Goal: Browse casually: Explore the website without a specific task or goal

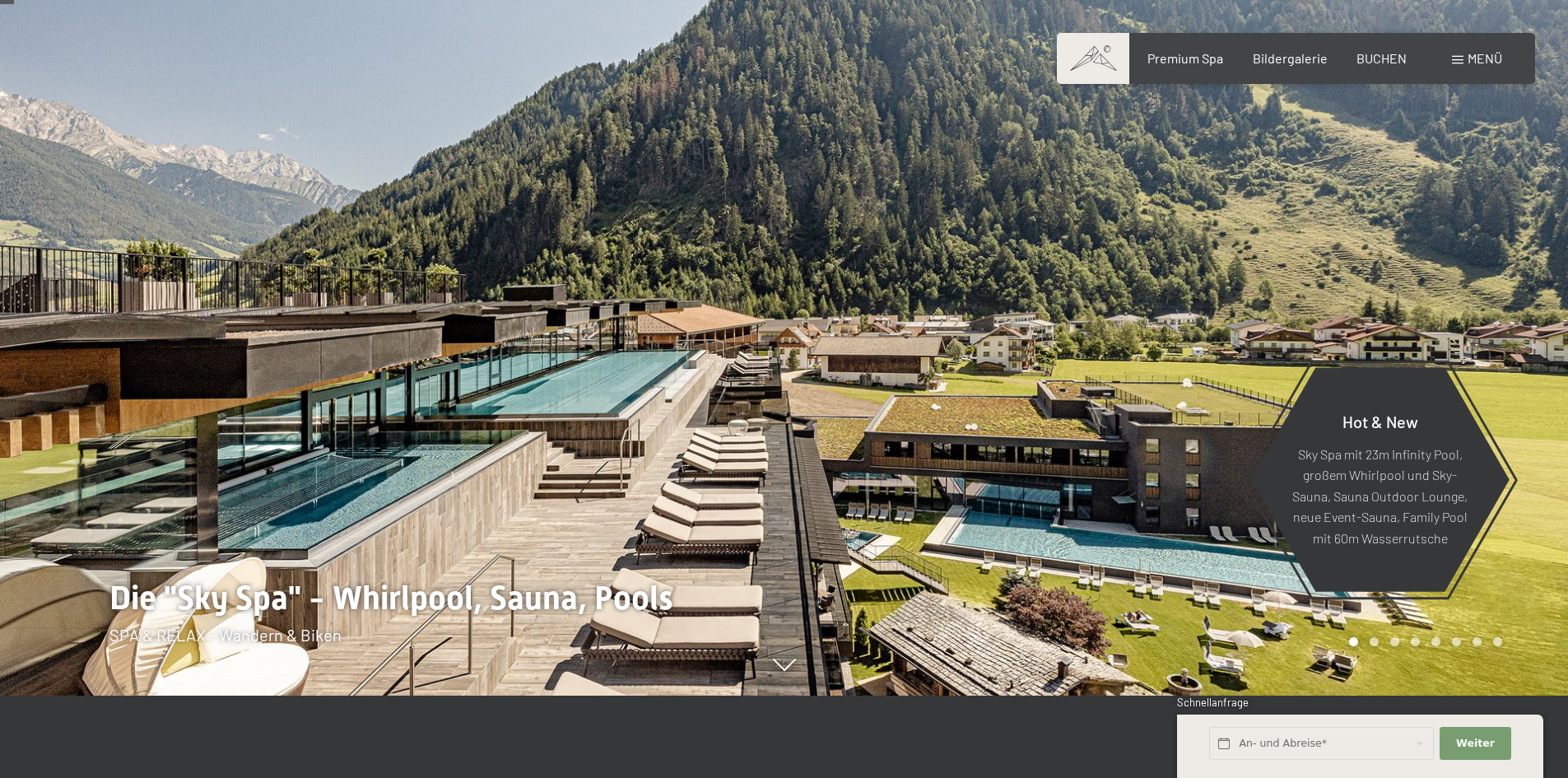
click at [1518, 275] on div at bounding box center [1176, 307] width 784 height 778
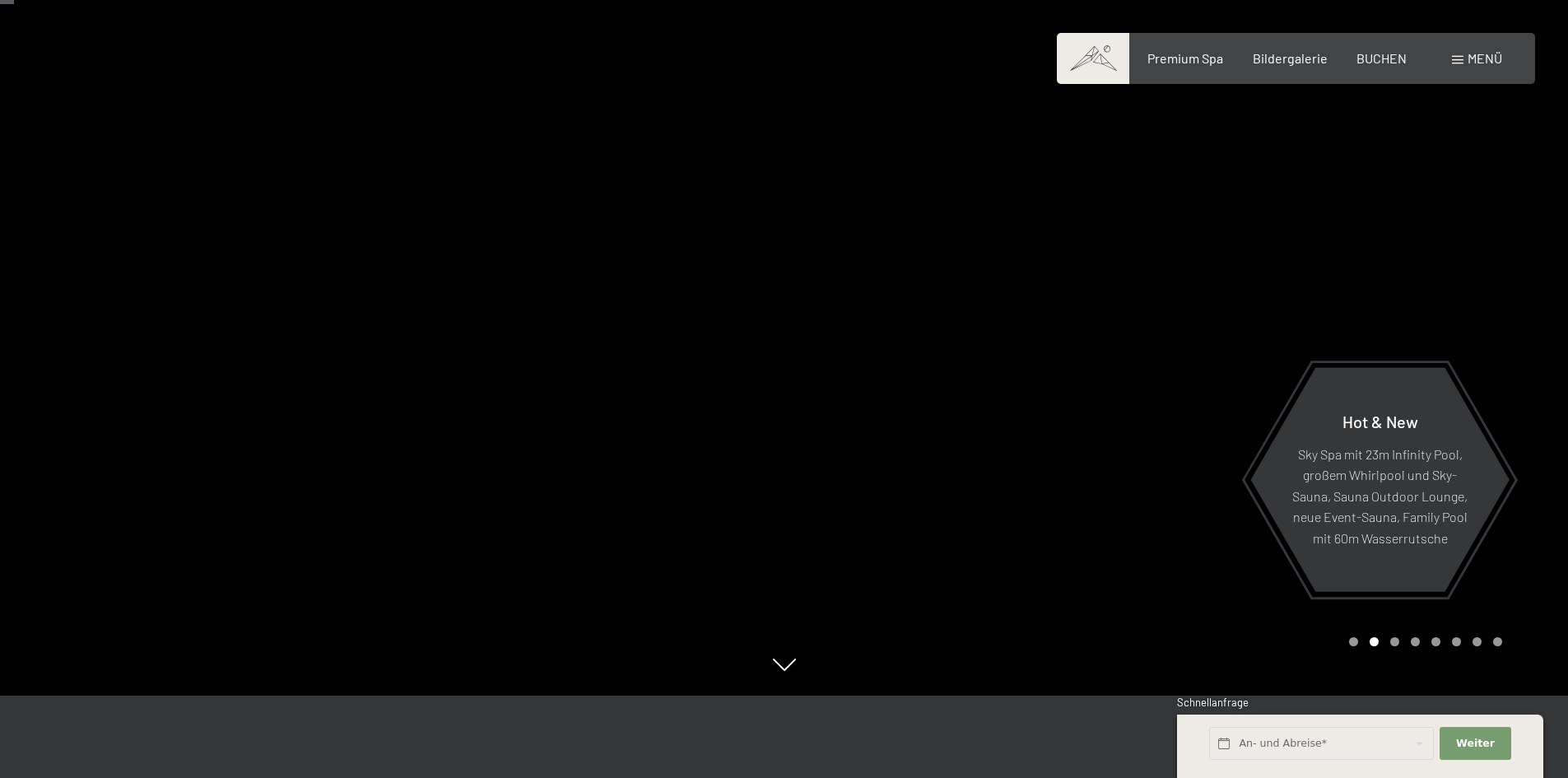
click at [1518, 275] on div at bounding box center [1176, 307] width 784 height 778
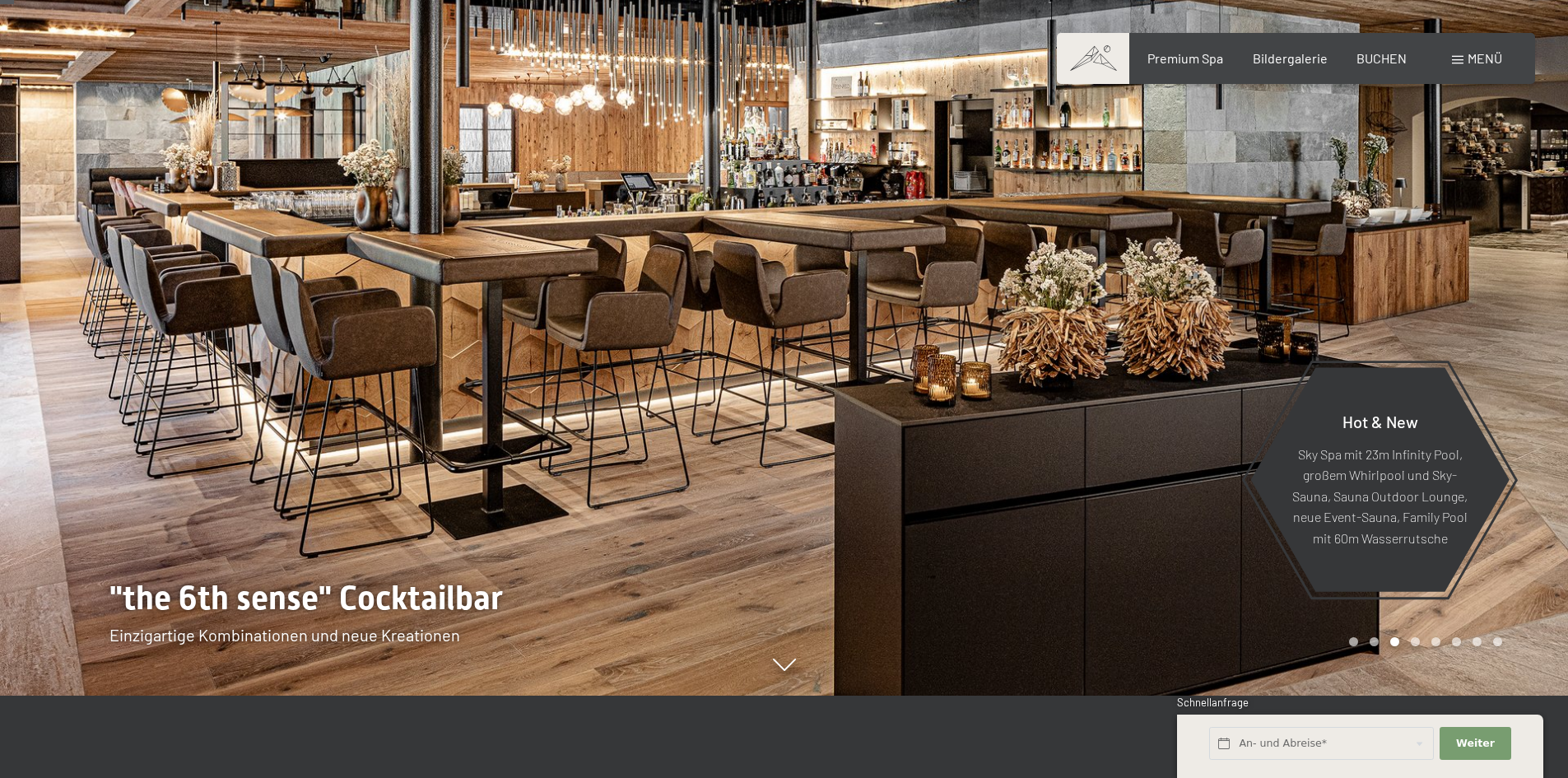
click at [1518, 275] on div at bounding box center [1176, 307] width 784 height 778
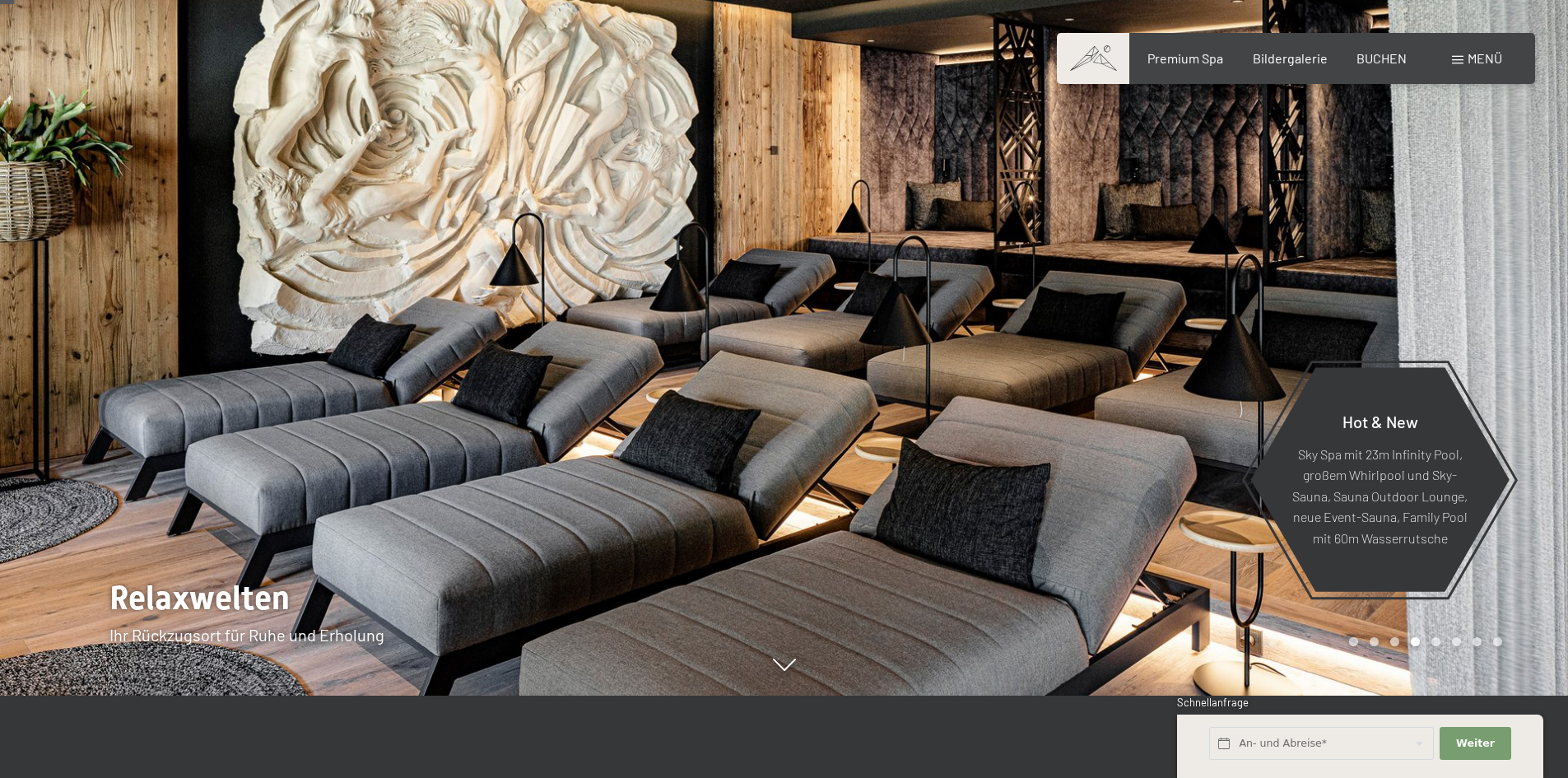
click at [1518, 275] on div at bounding box center [1176, 307] width 784 height 778
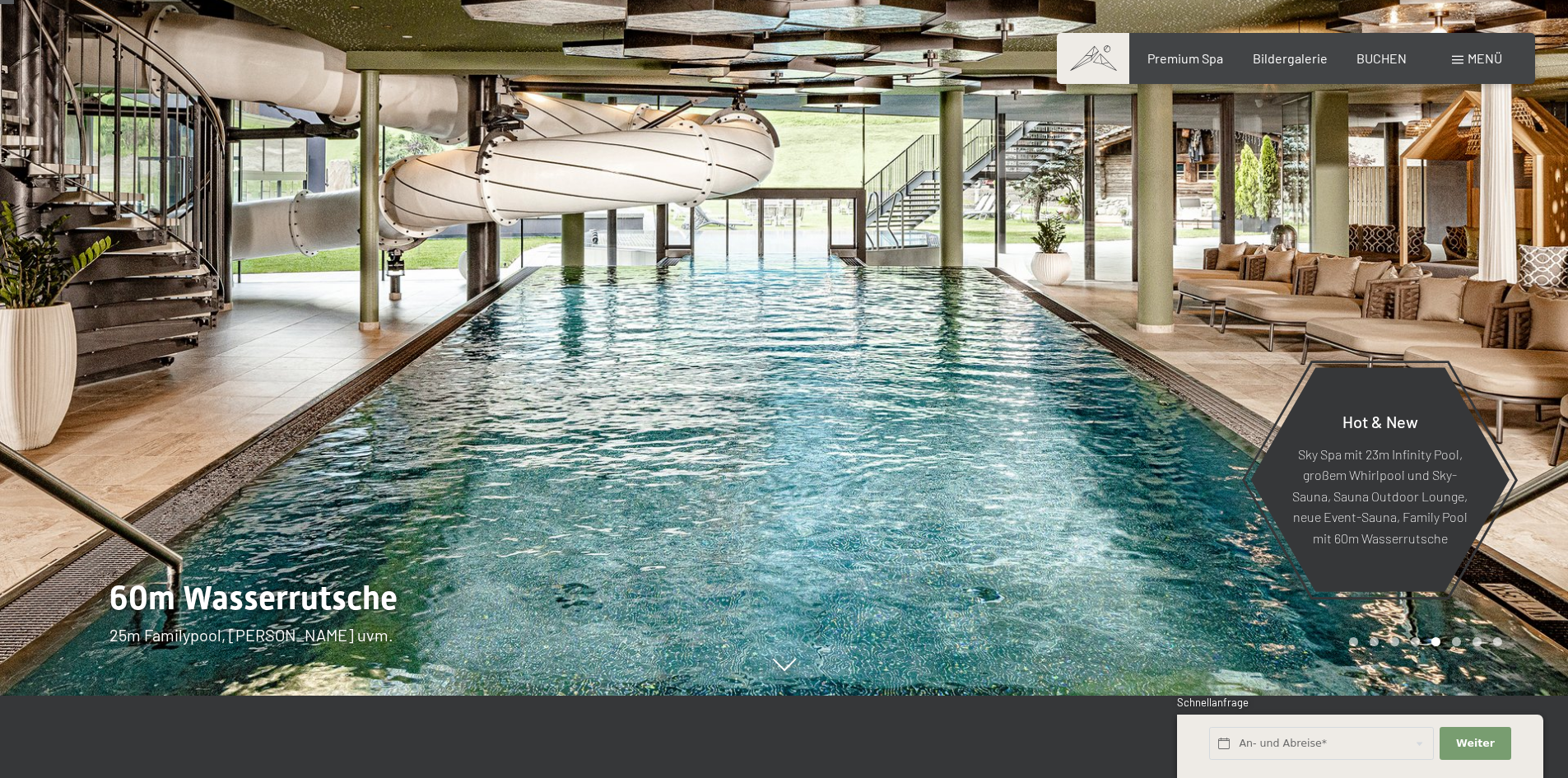
click at [1453, 239] on div at bounding box center [1176, 307] width 784 height 778
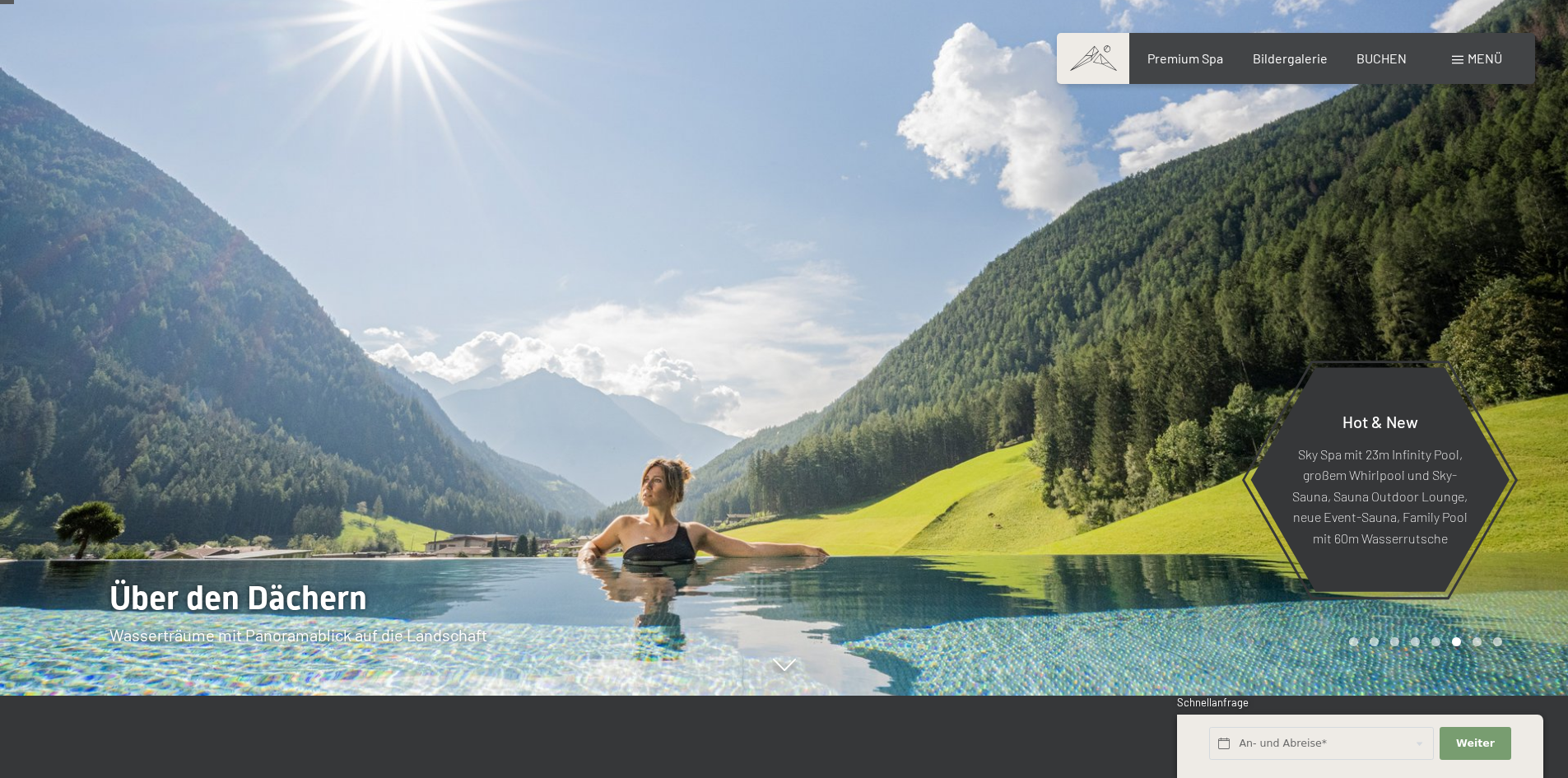
click at [1457, 239] on div at bounding box center [1176, 307] width 784 height 778
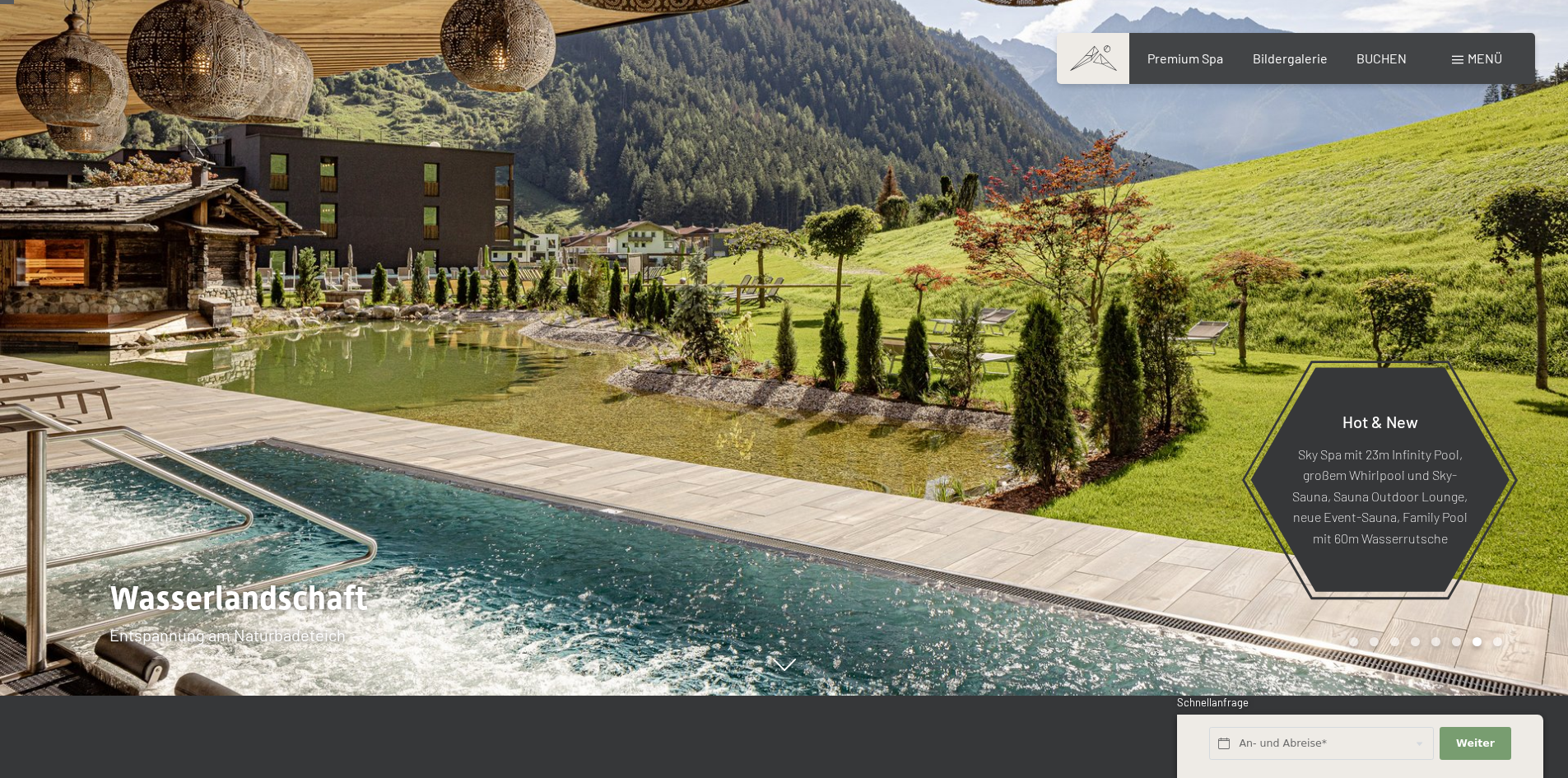
click at [1457, 239] on div at bounding box center [1176, 307] width 784 height 778
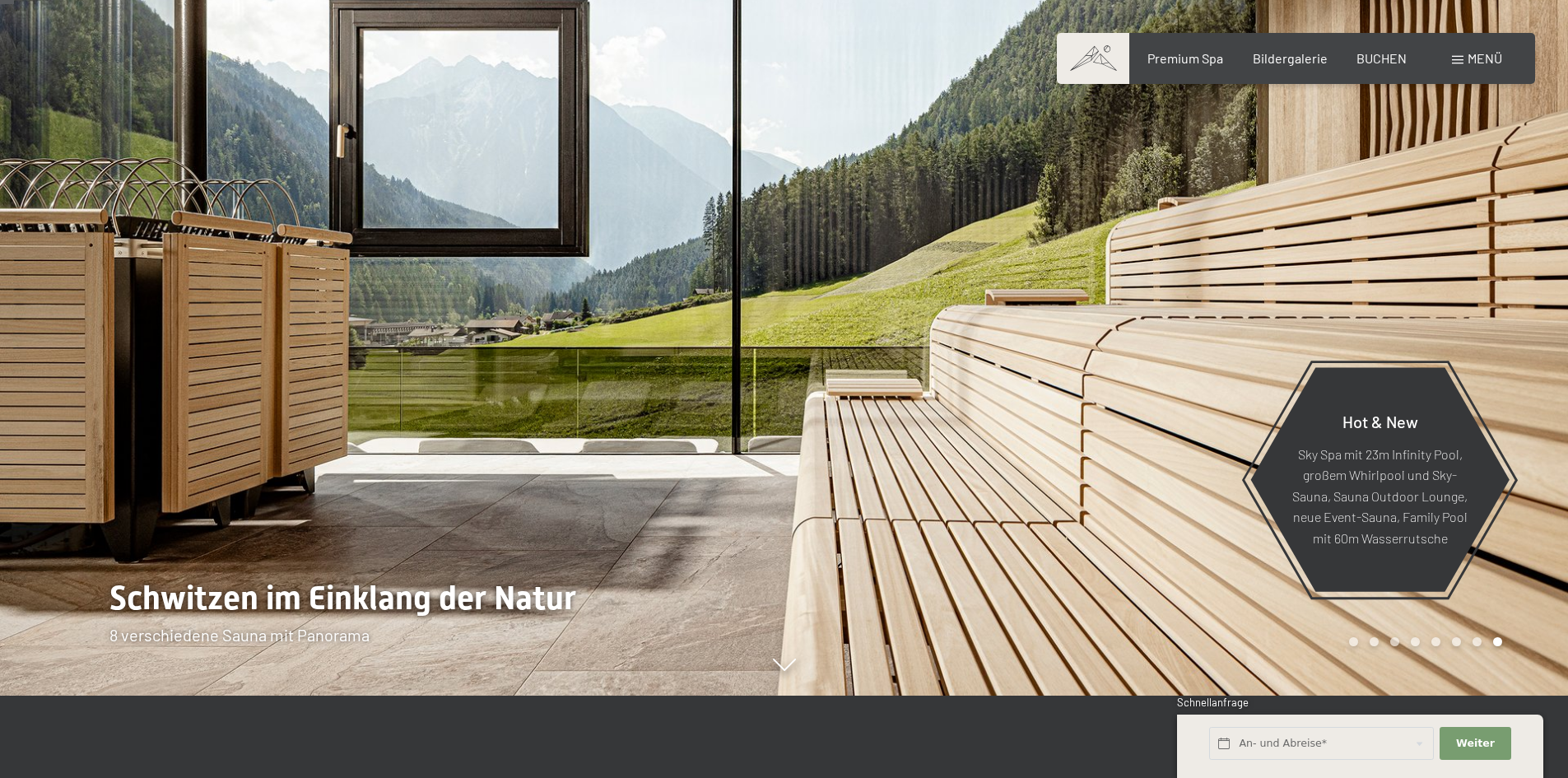
click at [1457, 239] on div at bounding box center [1176, 307] width 784 height 778
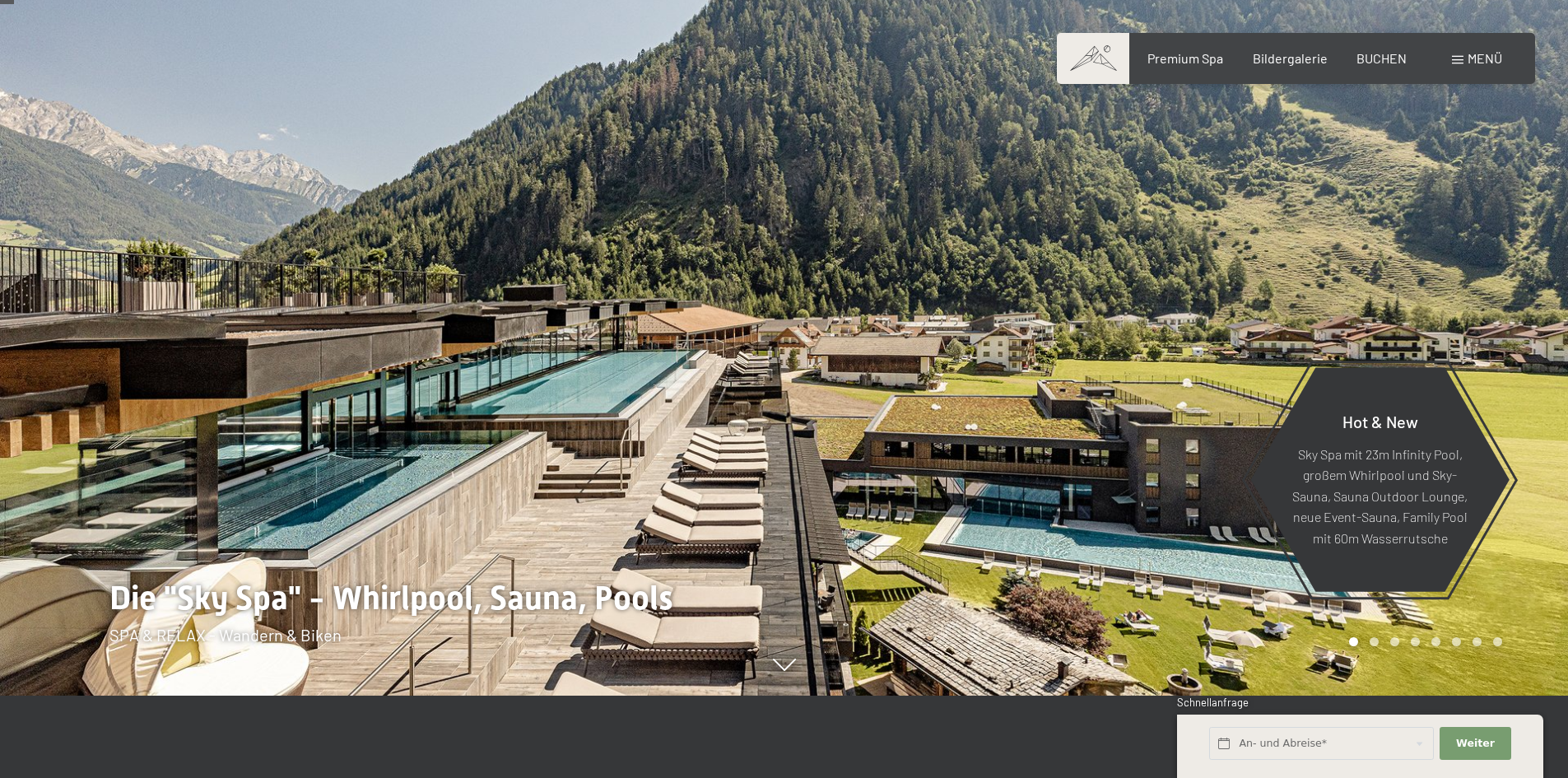
click at [1457, 239] on div at bounding box center [1176, 307] width 784 height 778
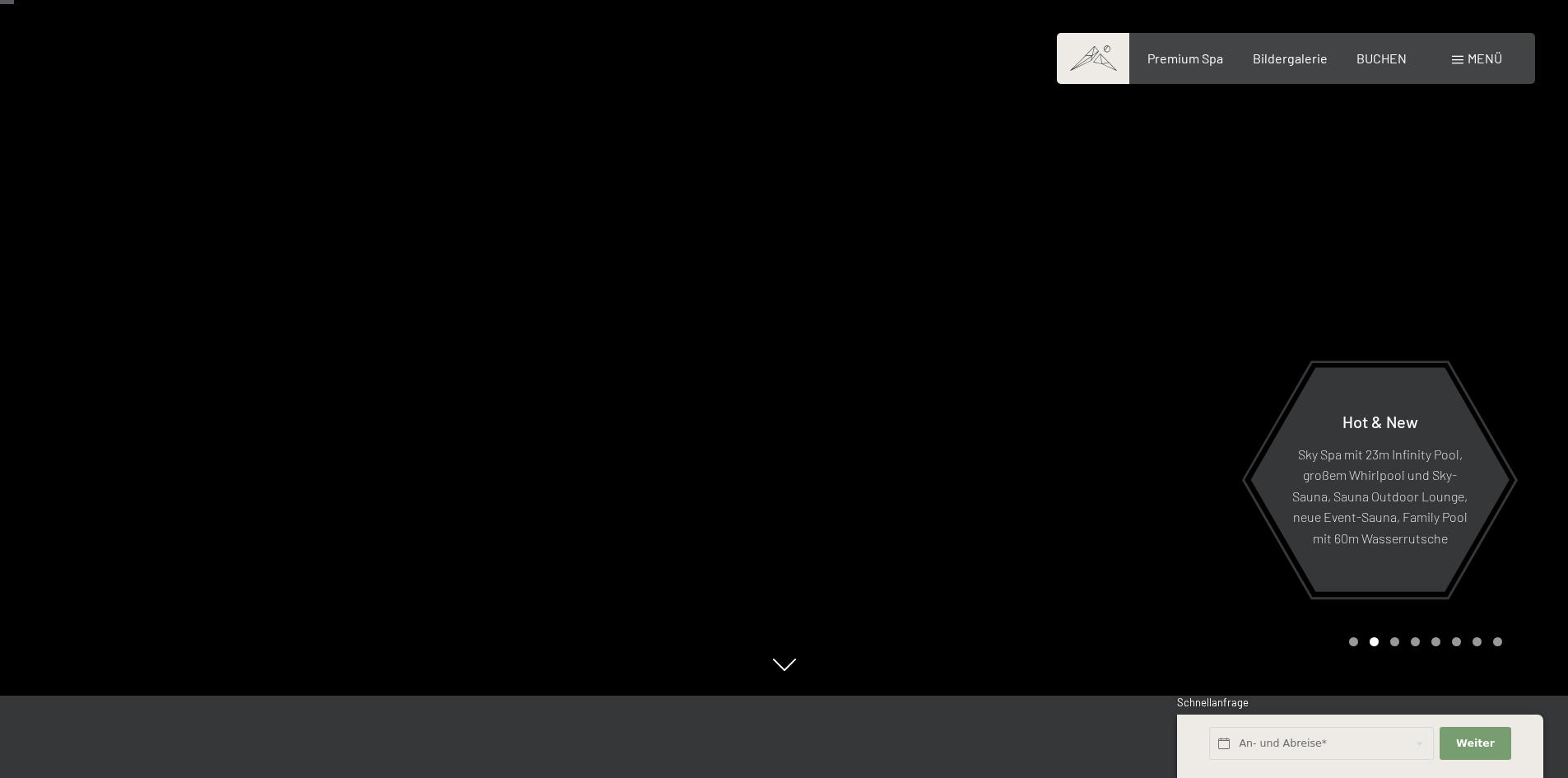
click at [1457, 239] on div at bounding box center [1176, 307] width 784 height 778
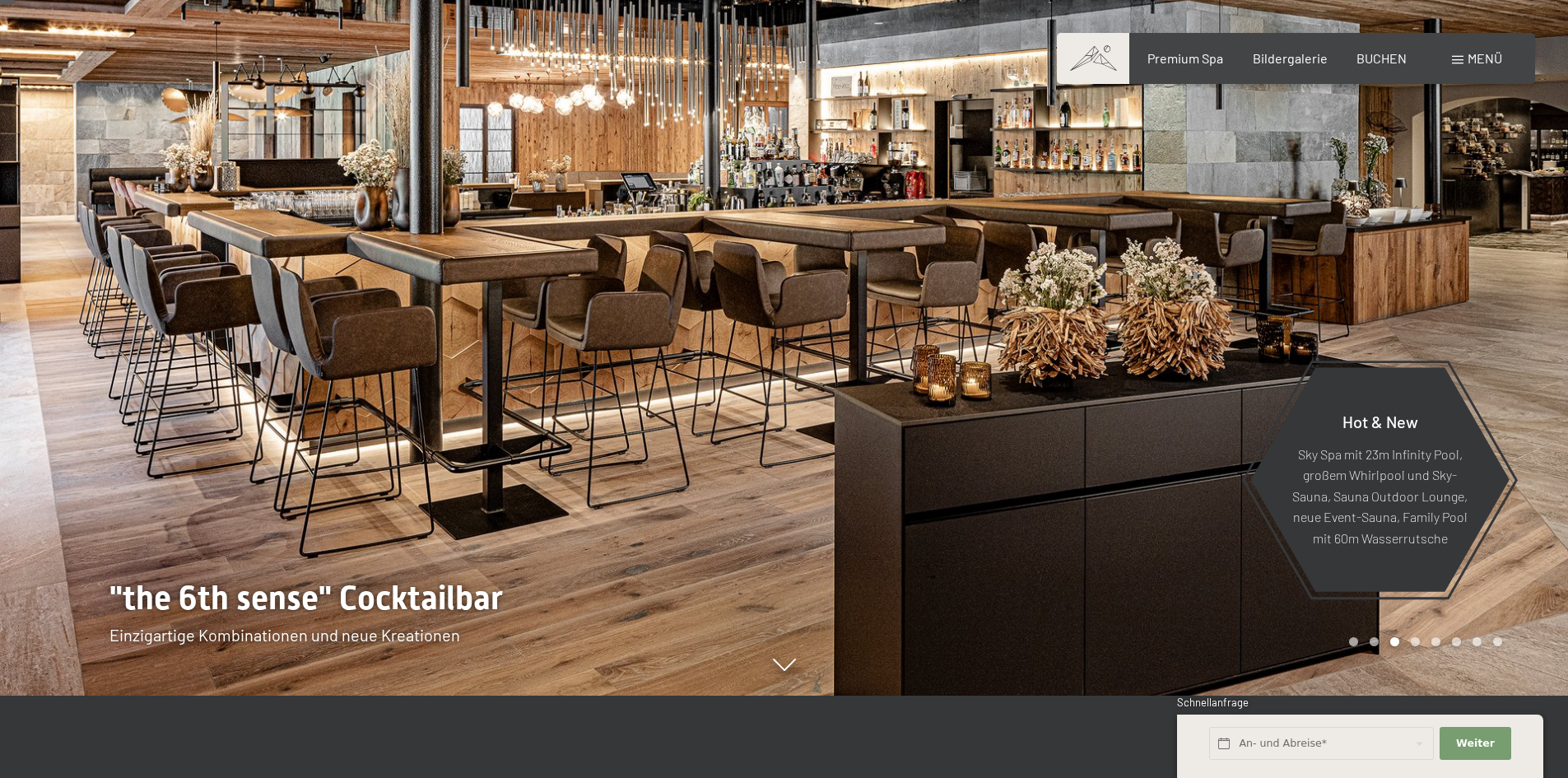
click at [1431, 265] on div at bounding box center [1176, 307] width 784 height 778
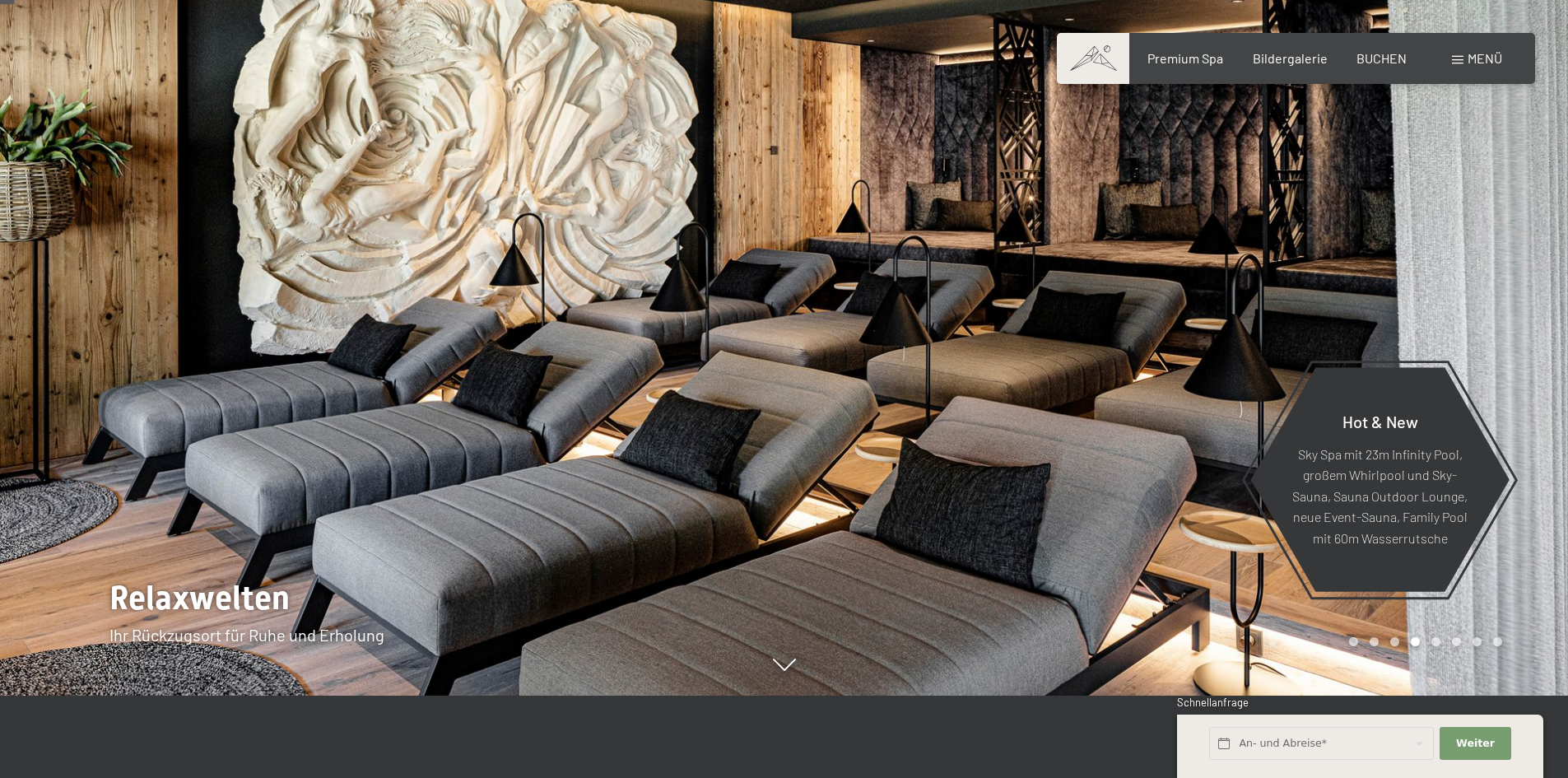
click at [1431, 265] on div at bounding box center [1176, 307] width 784 height 778
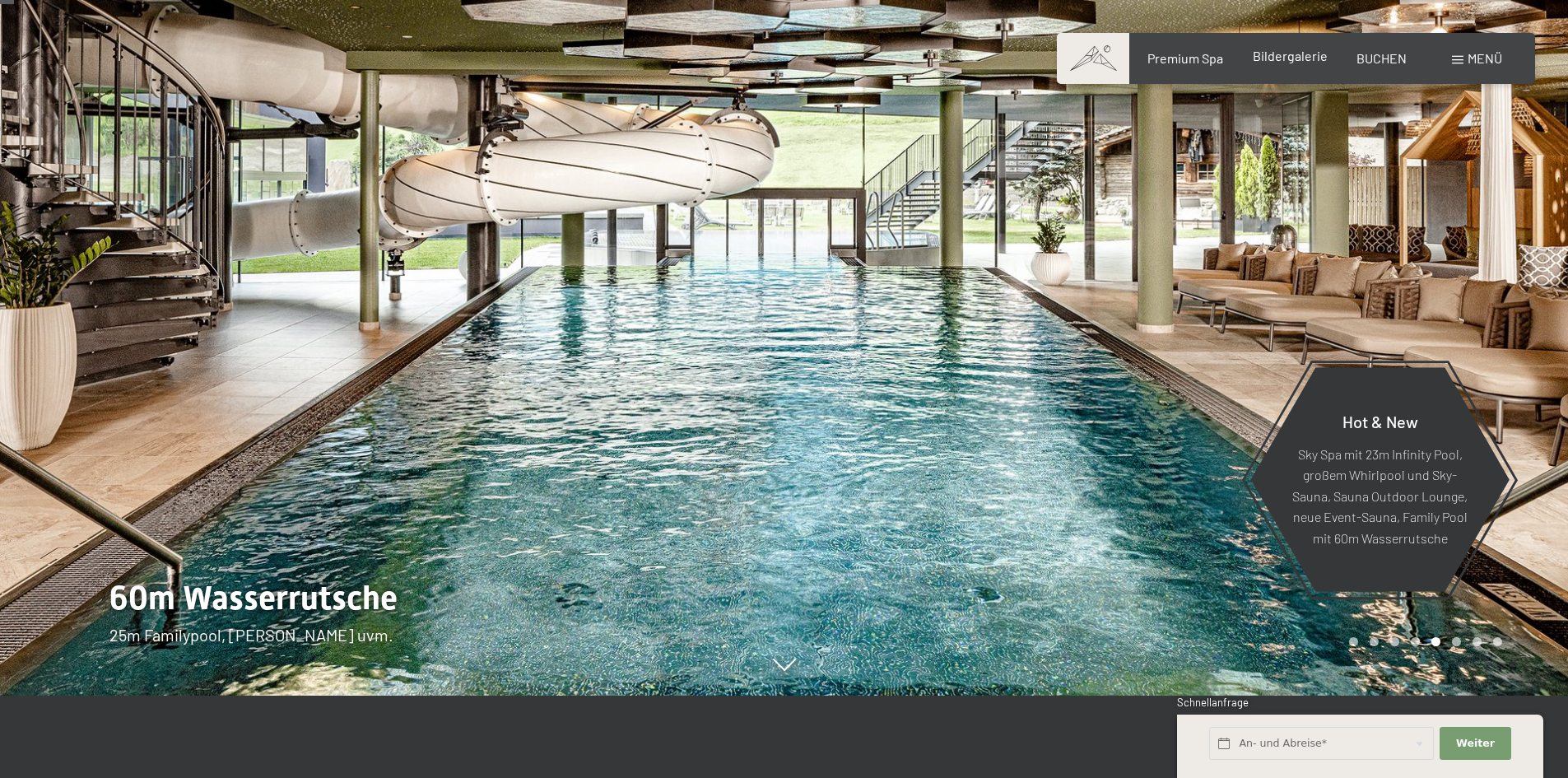
click at [1285, 58] on span "Bildergalerie" at bounding box center [1290, 55] width 75 height 16
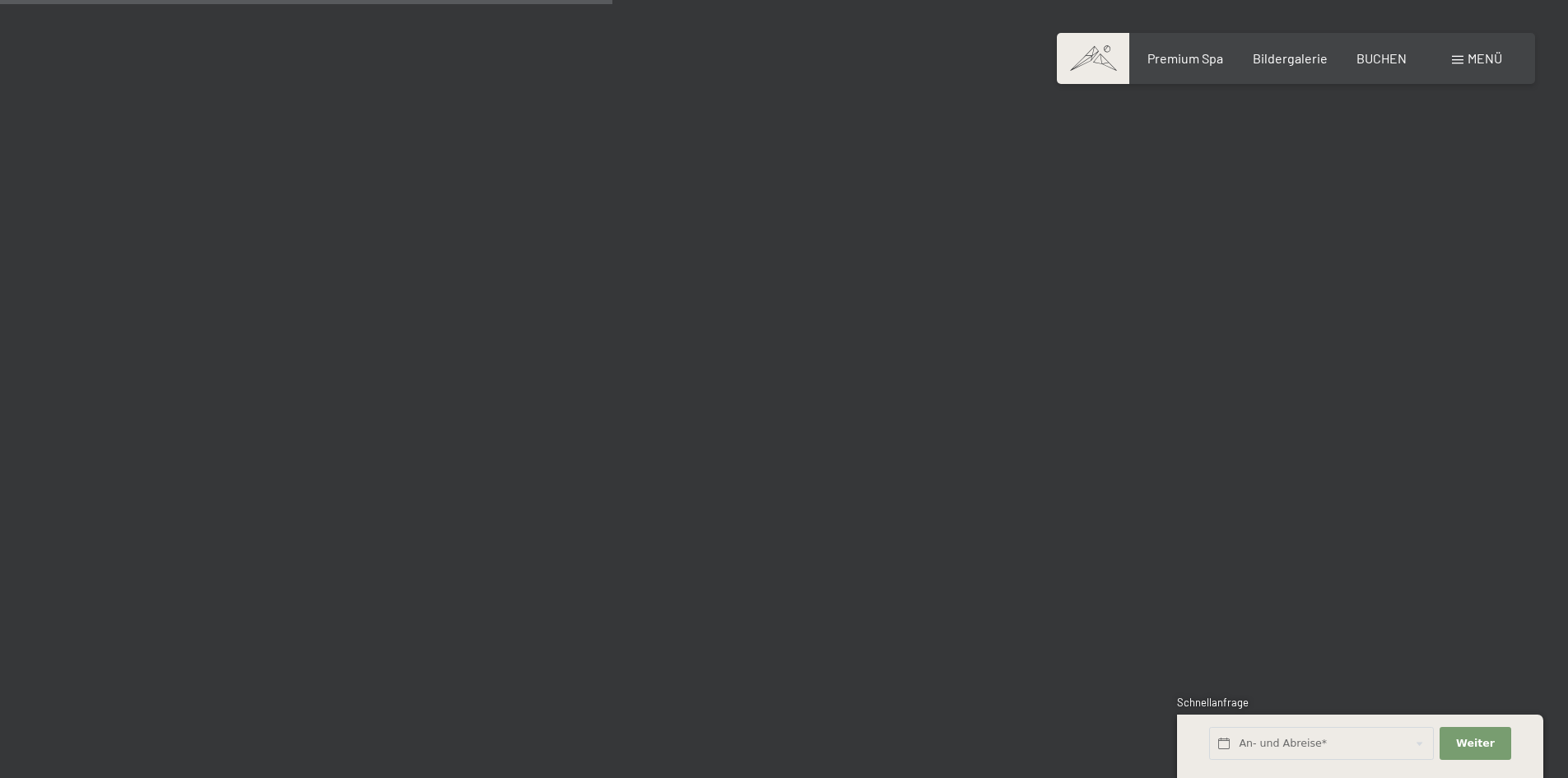
scroll to position [8231, 0]
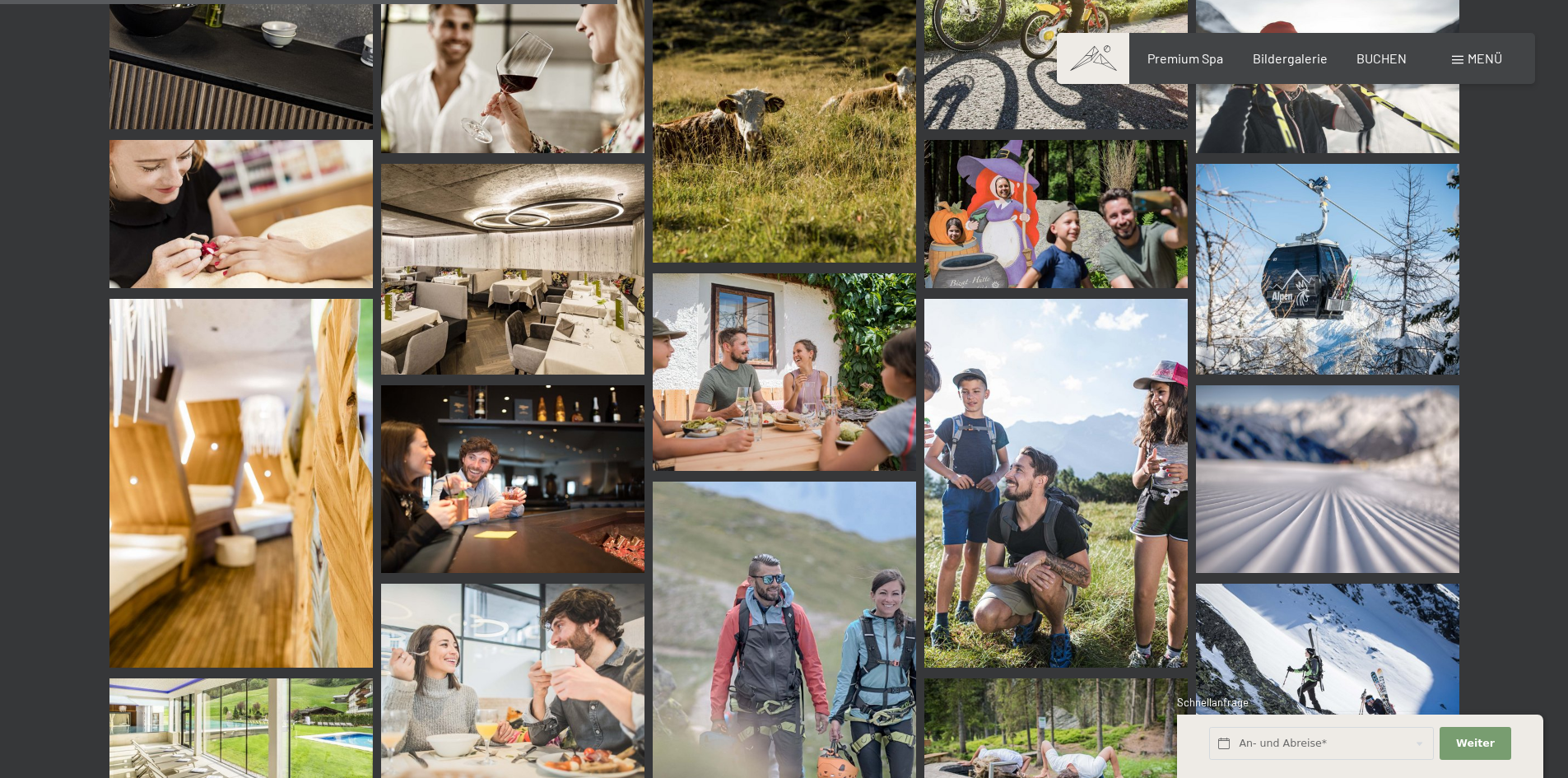
click at [766, 322] on img at bounding box center [784, 372] width 264 height 198
